Goal: Task Accomplishment & Management: Manage account settings

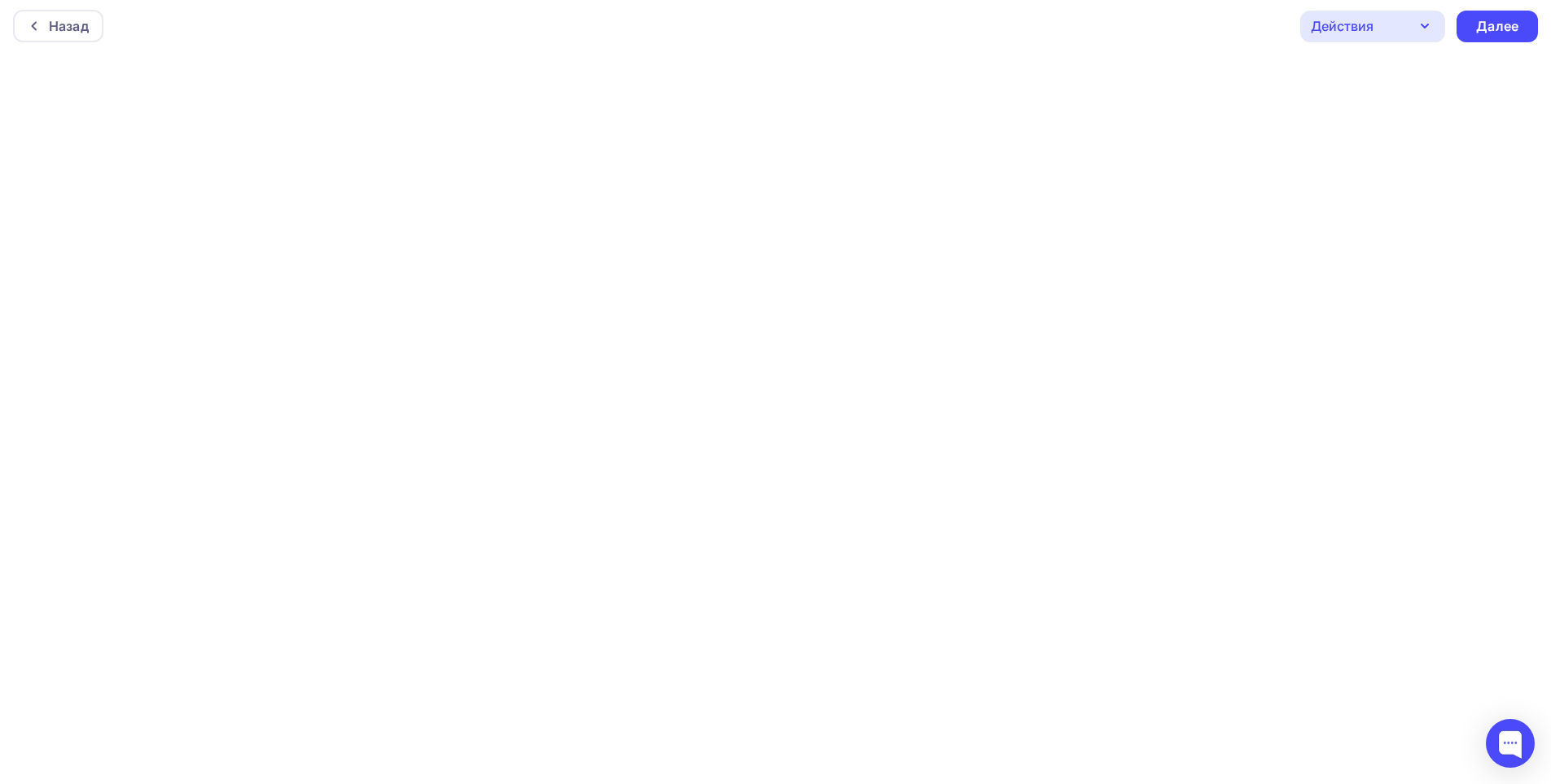
scroll to position [4, 0]
click at [1501, 25] on div "Далее" at bounding box center [1497, 25] width 42 height 19
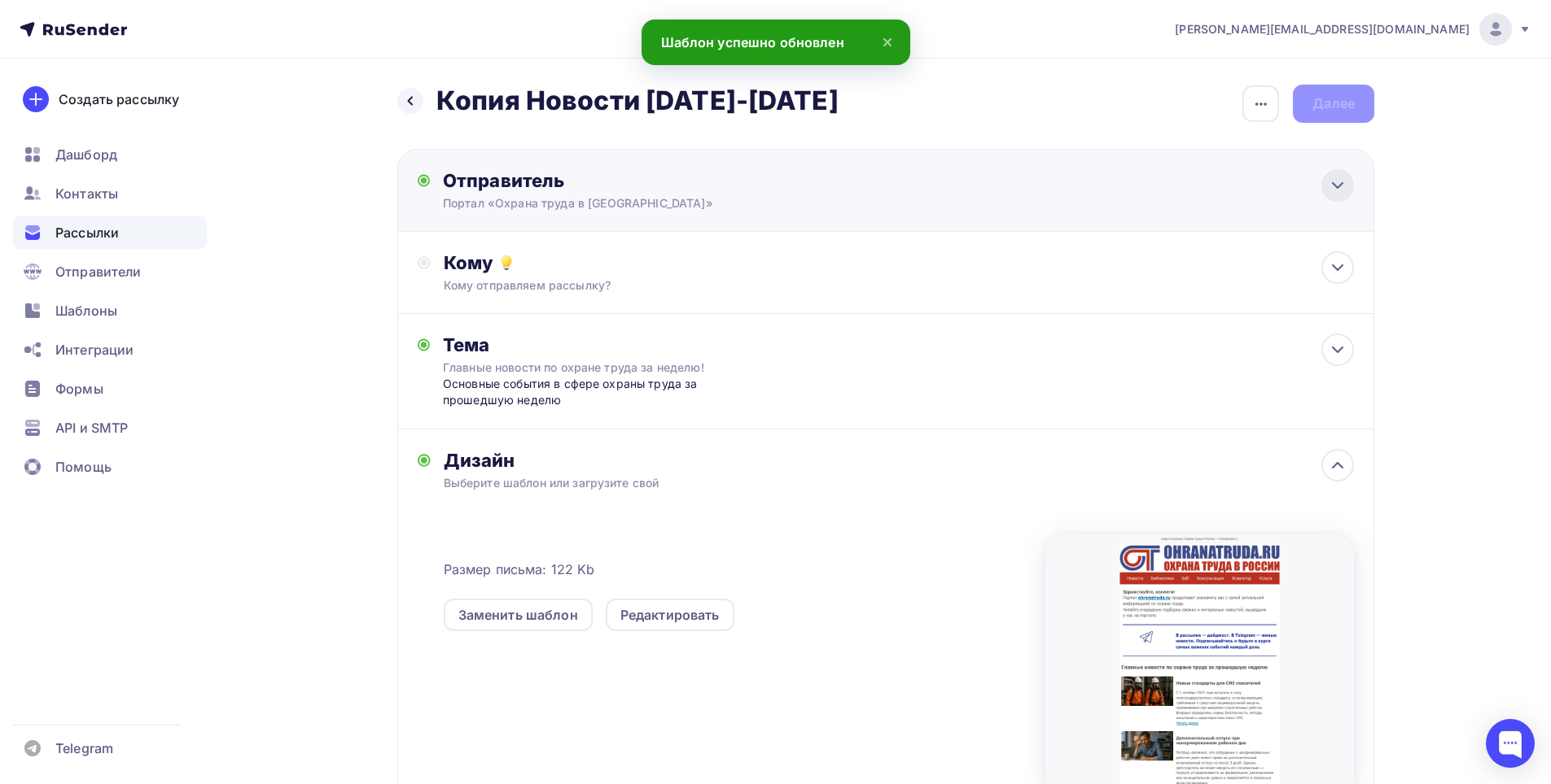
click at [1332, 183] on icon at bounding box center [1337, 186] width 10 height 5
type input "Портал «Охрана труда в [GEOGRAPHIC_DATA]»"
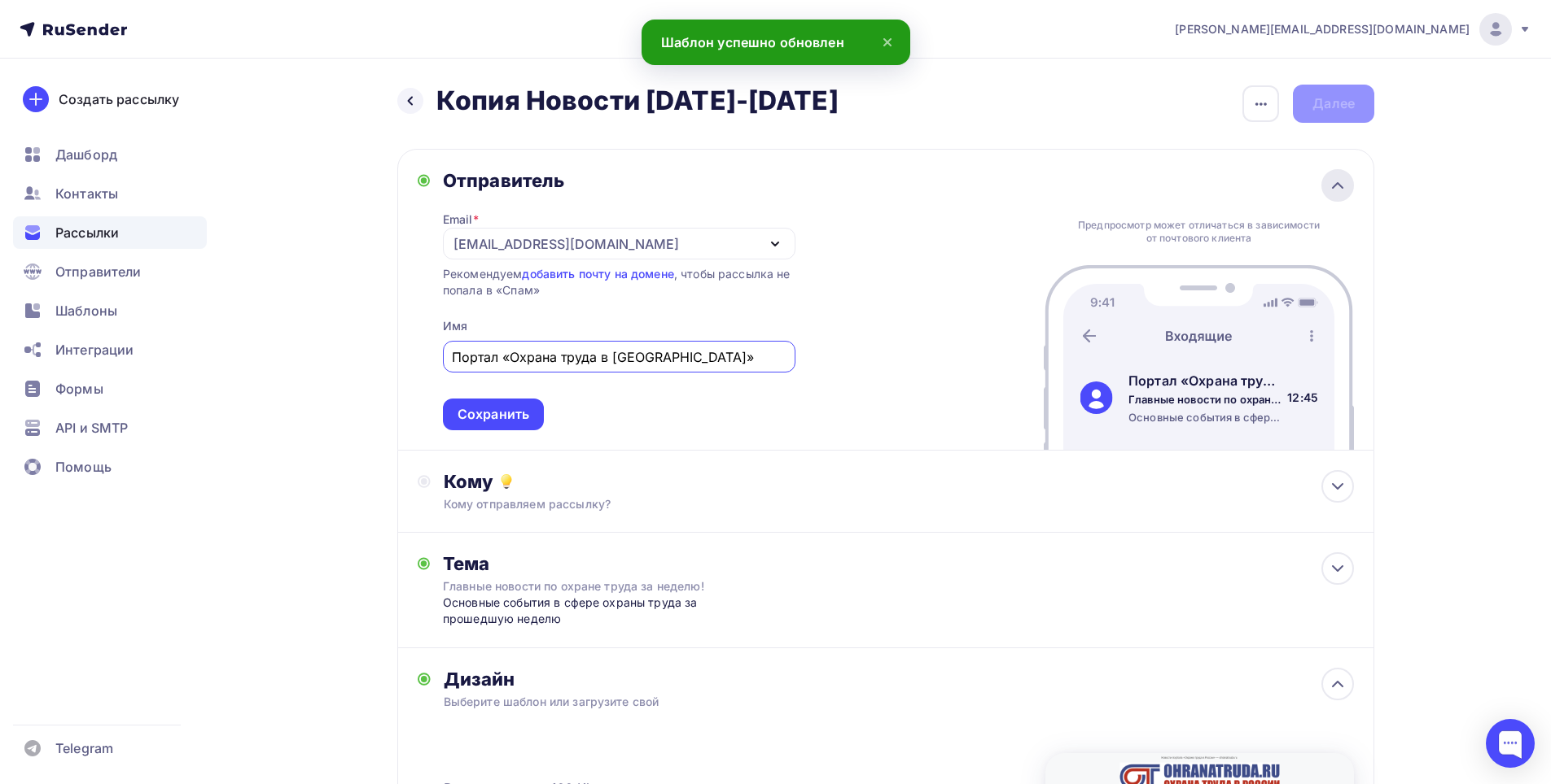
click at [1332, 183] on icon at bounding box center [1337, 186] width 20 height 20
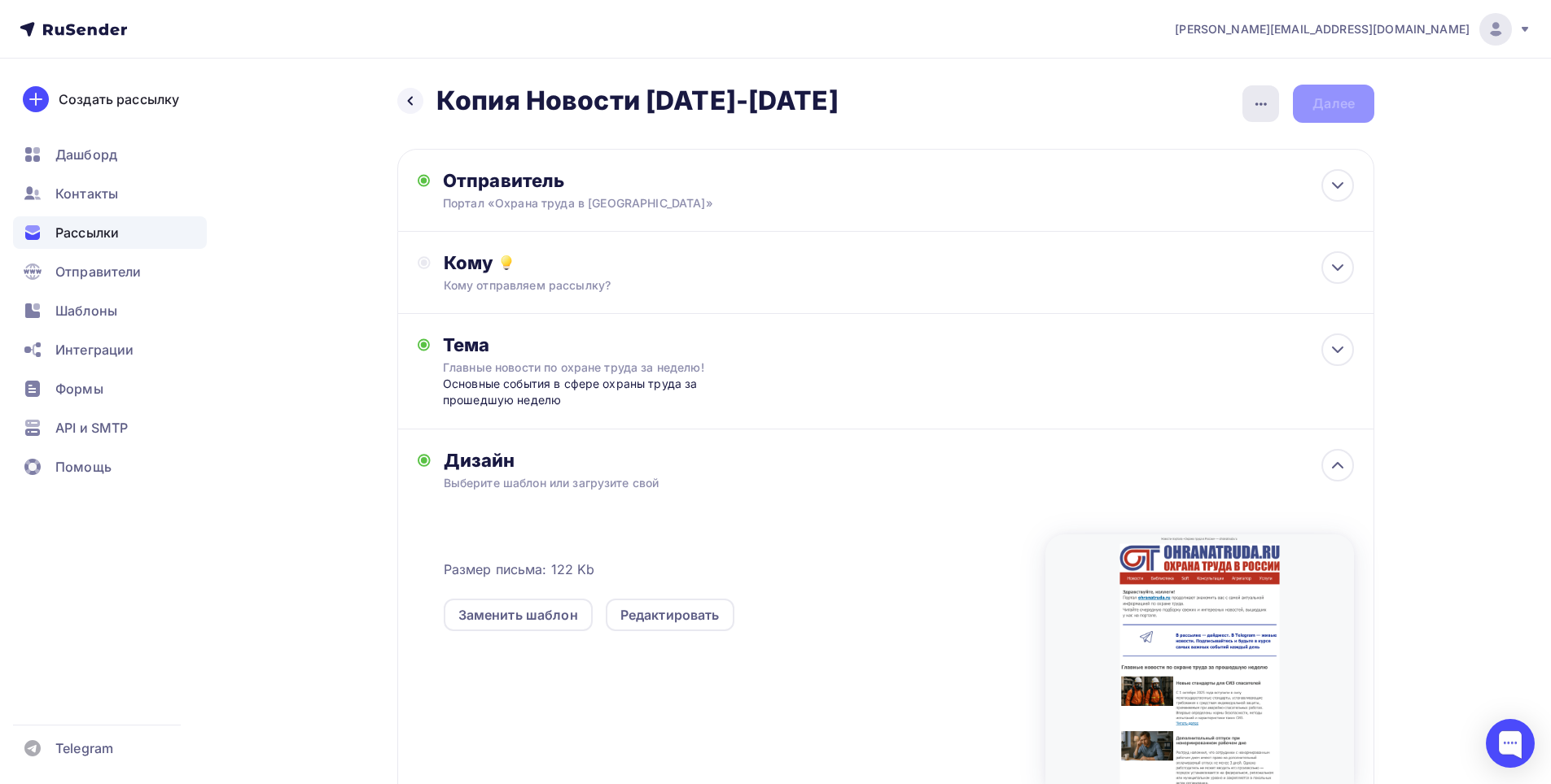
click at [1258, 100] on icon "button" at bounding box center [1261, 104] width 20 height 20
click at [1184, 182] on div "Переименовать рассылку" at bounding box center [1175, 187] width 202 height 20
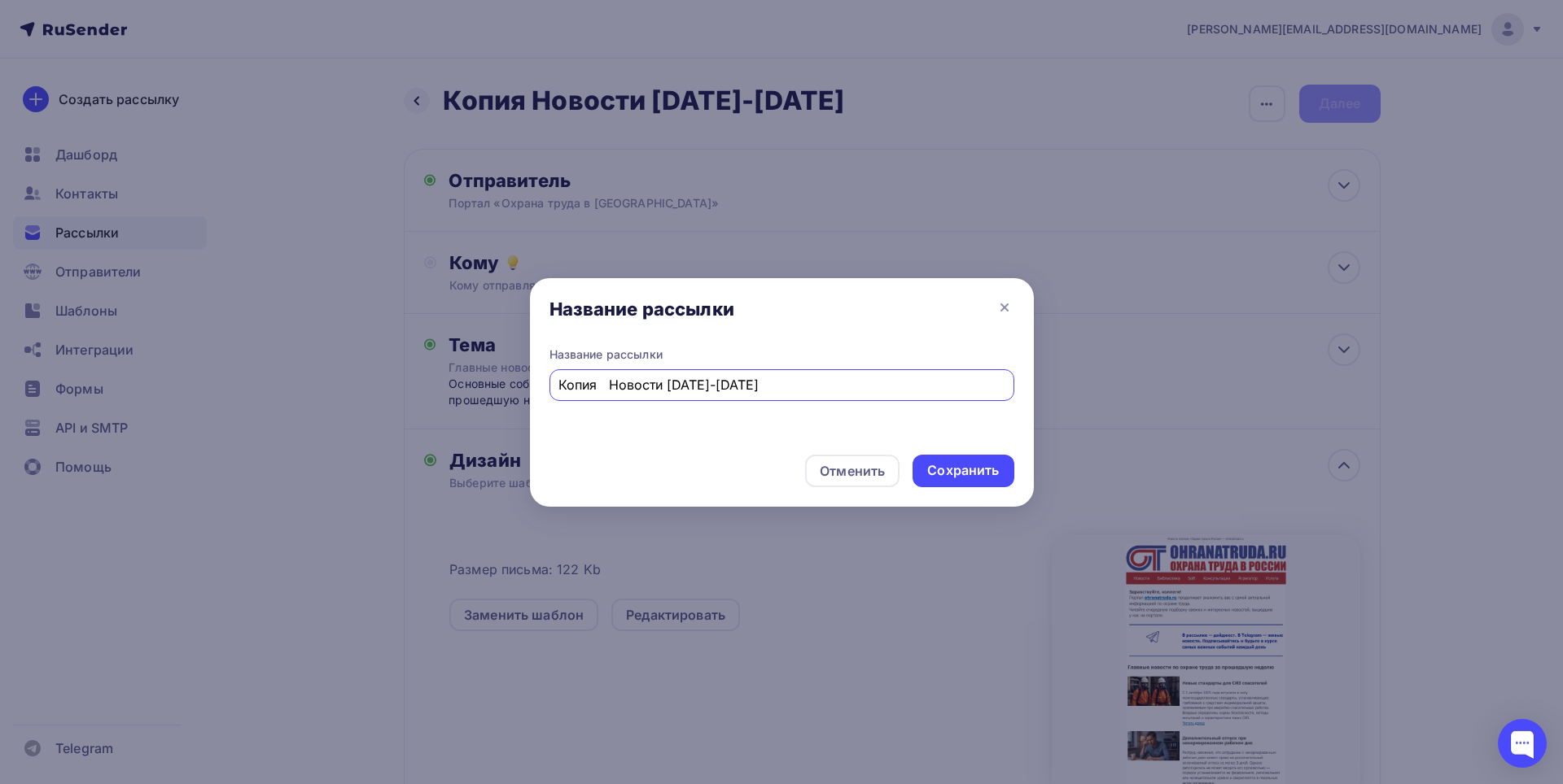
click at [682, 383] on input "Копия Новости [DATE]-[DATE]" at bounding box center [781, 385] width 446 height 20
click at [740, 385] on input "Копия Новости [DATE]-[DATE]" at bounding box center [781, 385] width 446 height 20
click at [700, 387] on input "Копия Новости [DATE]-[DATE]" at bounding box center [781, 385] width 446 height 20
click at [755, 389] on input "Копия Новости [DATE]-[DATE]" at bounding box center [781, 385] width 446 height 20
click at [598, 384] on input "Копия Новости [DATE]-[DATE]" at bounding box center [781, 385] width 446 height 20
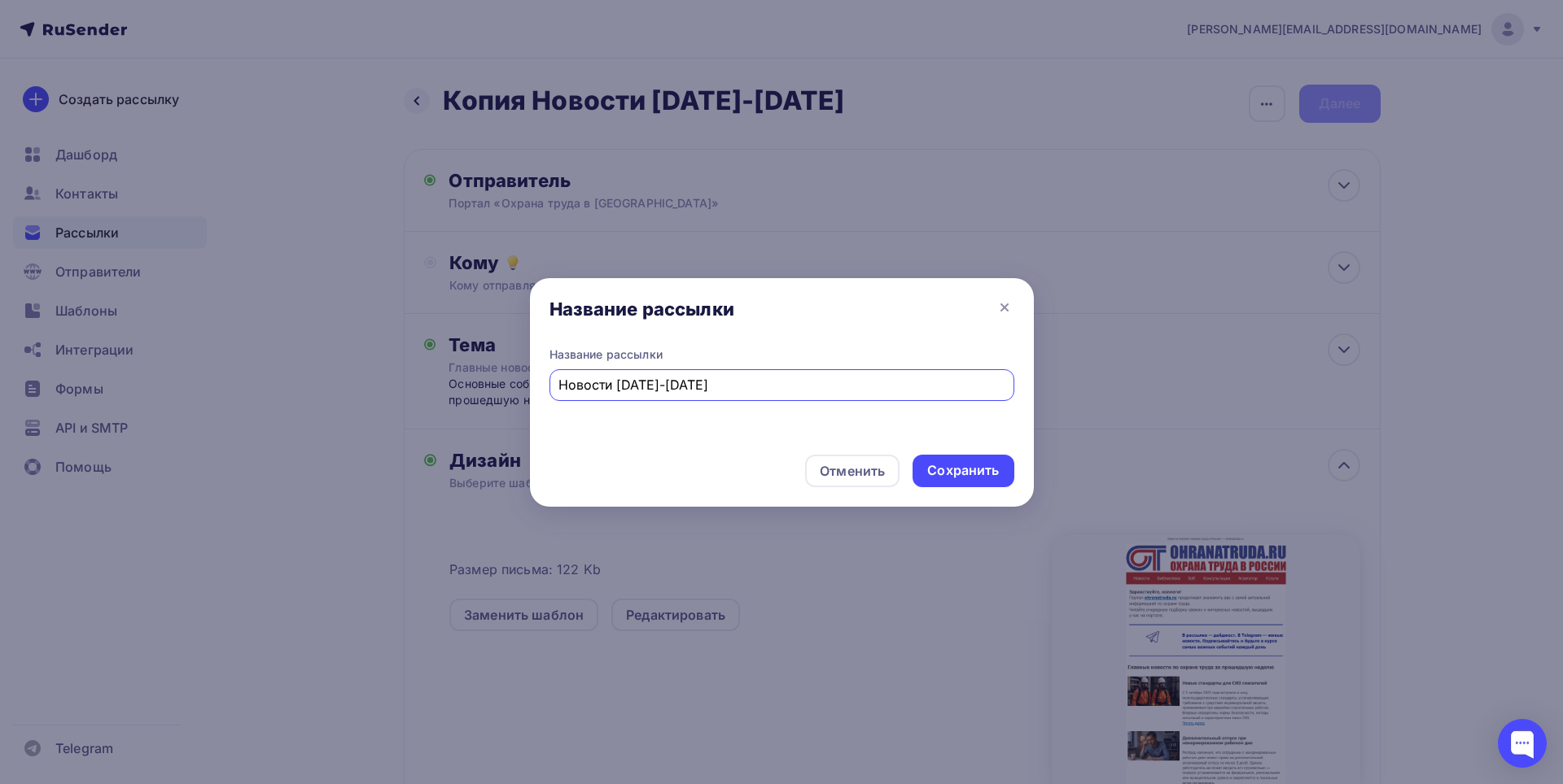
click at [574, 385] on input "Новости [DATE]-[DATE]" at bounding box center [781, 385] width 446 height 20
type input "Новости [DATE]-[DATE]"
click at [952, 468] on div "Сохранить" at bounding box center [963, 470] width 72 height 19
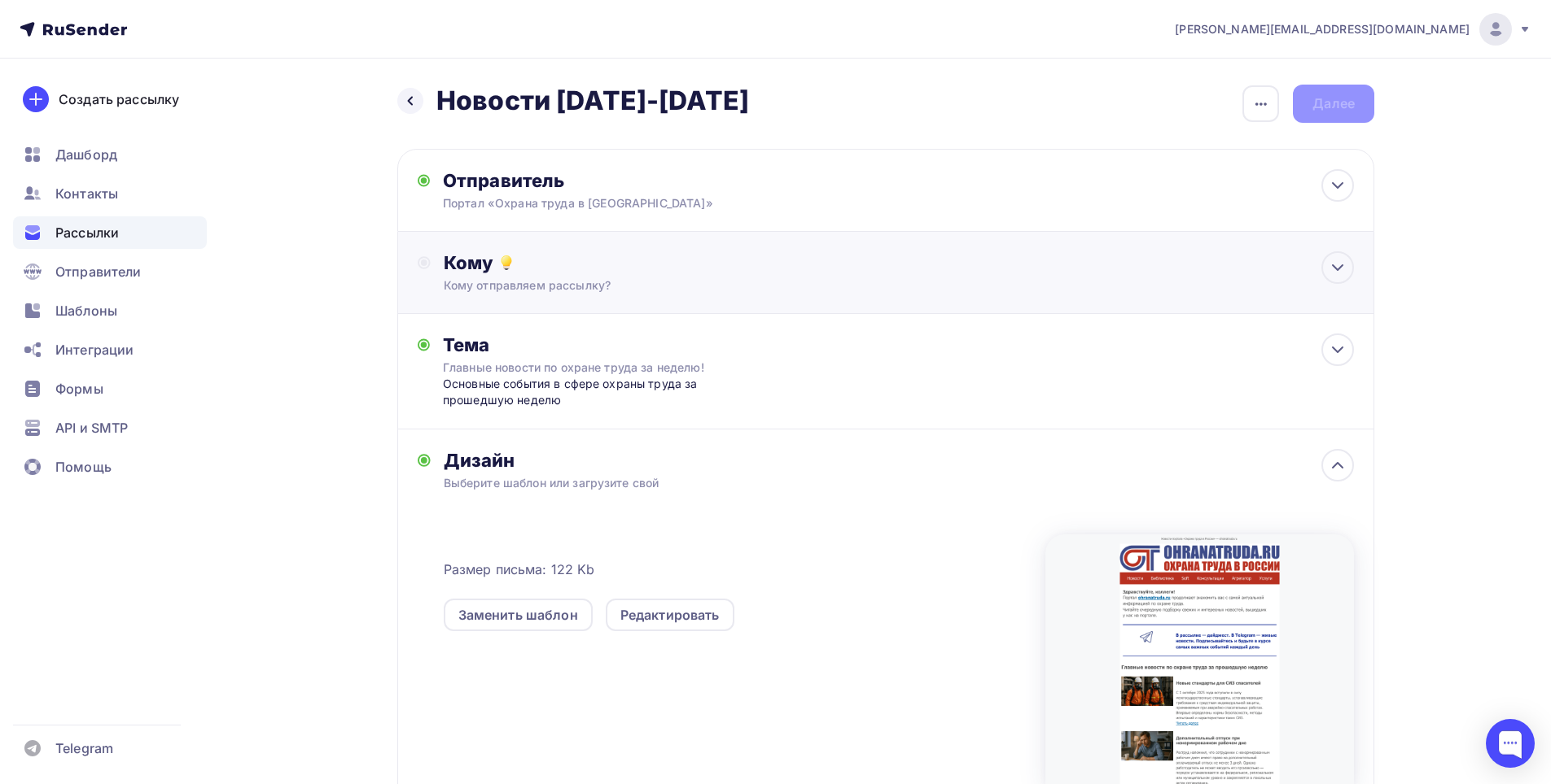
scroll to position [192, 0]
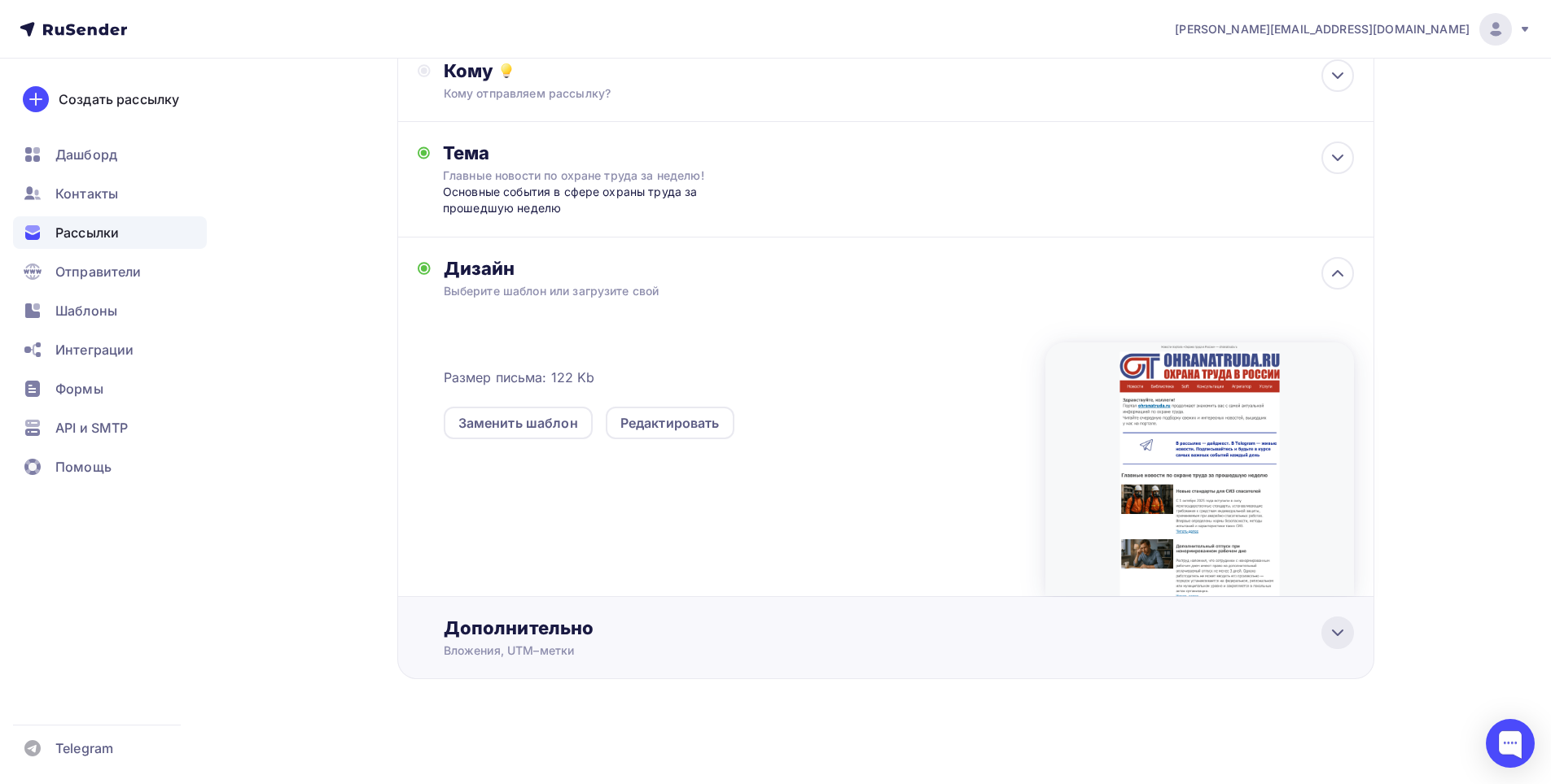
click at [1328, 632] on icon at bounding box center [1337, 633] width 20 height 20
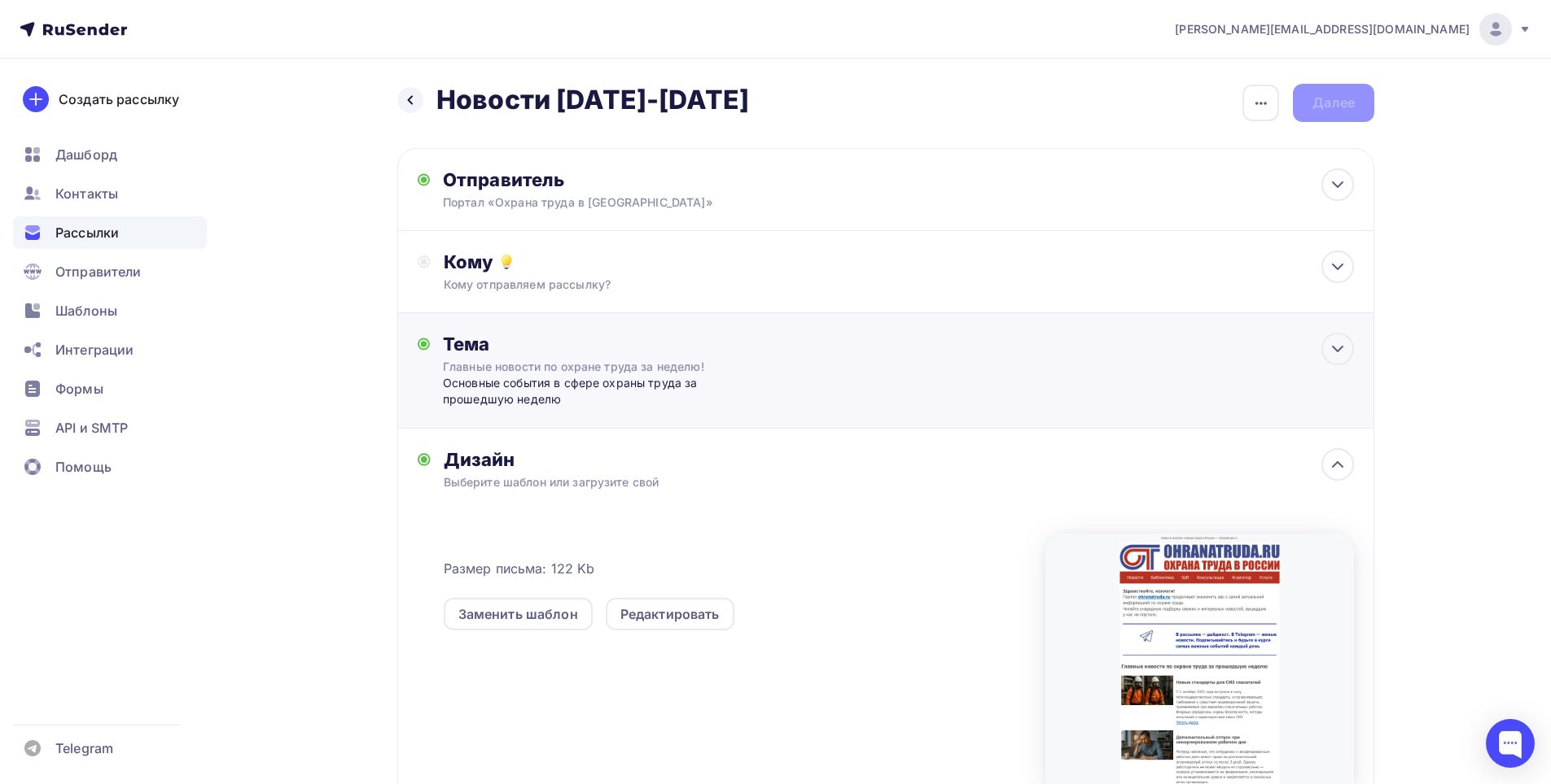
scroll to position [0, 0]
click at [1332, 262] on icon at bounding box center [1337, 267] width 20 height 20
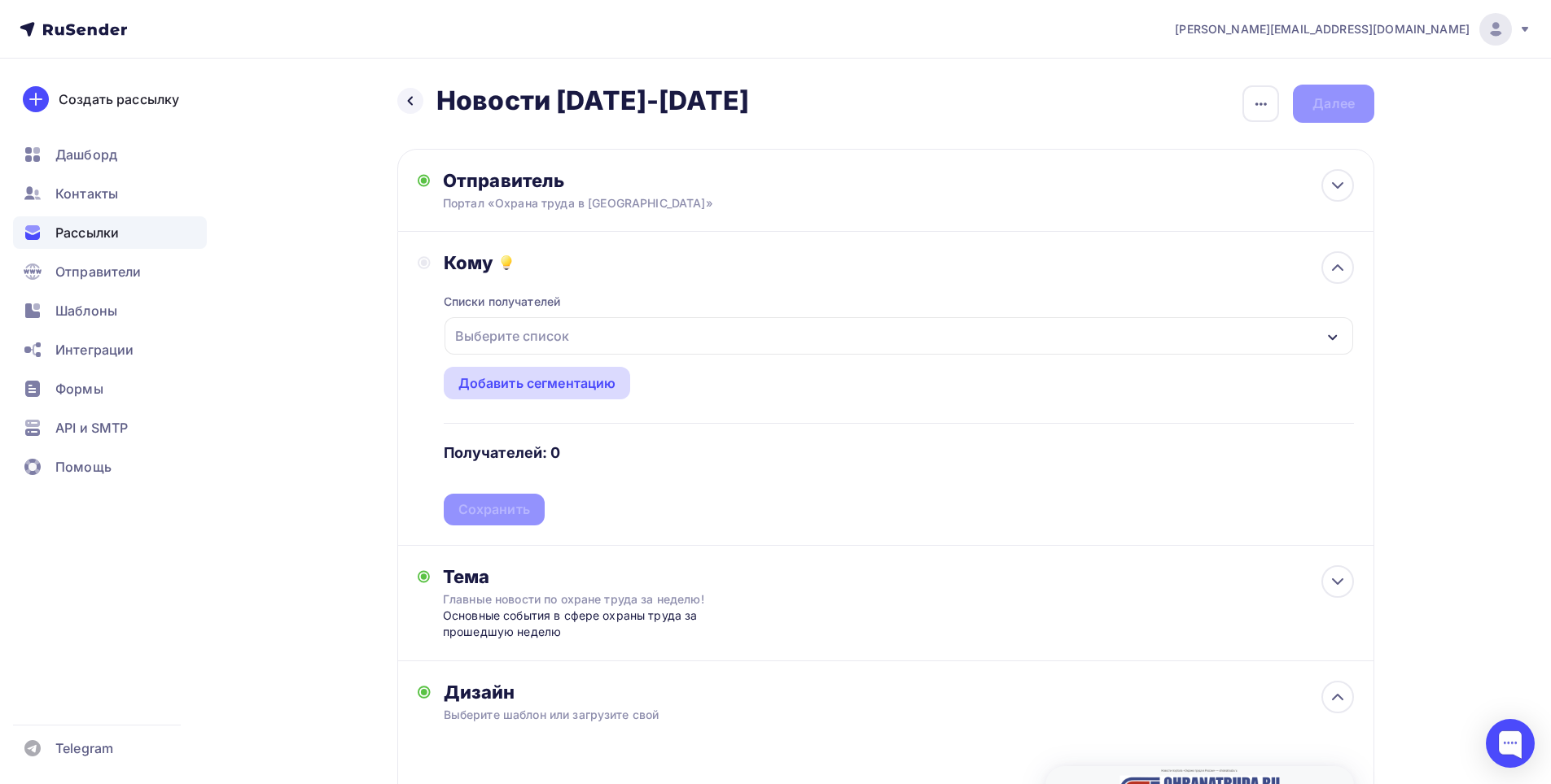
click at [506, 382] on div "Добавить сегментацию" at bounding box center [537, 383] width 158 height 20
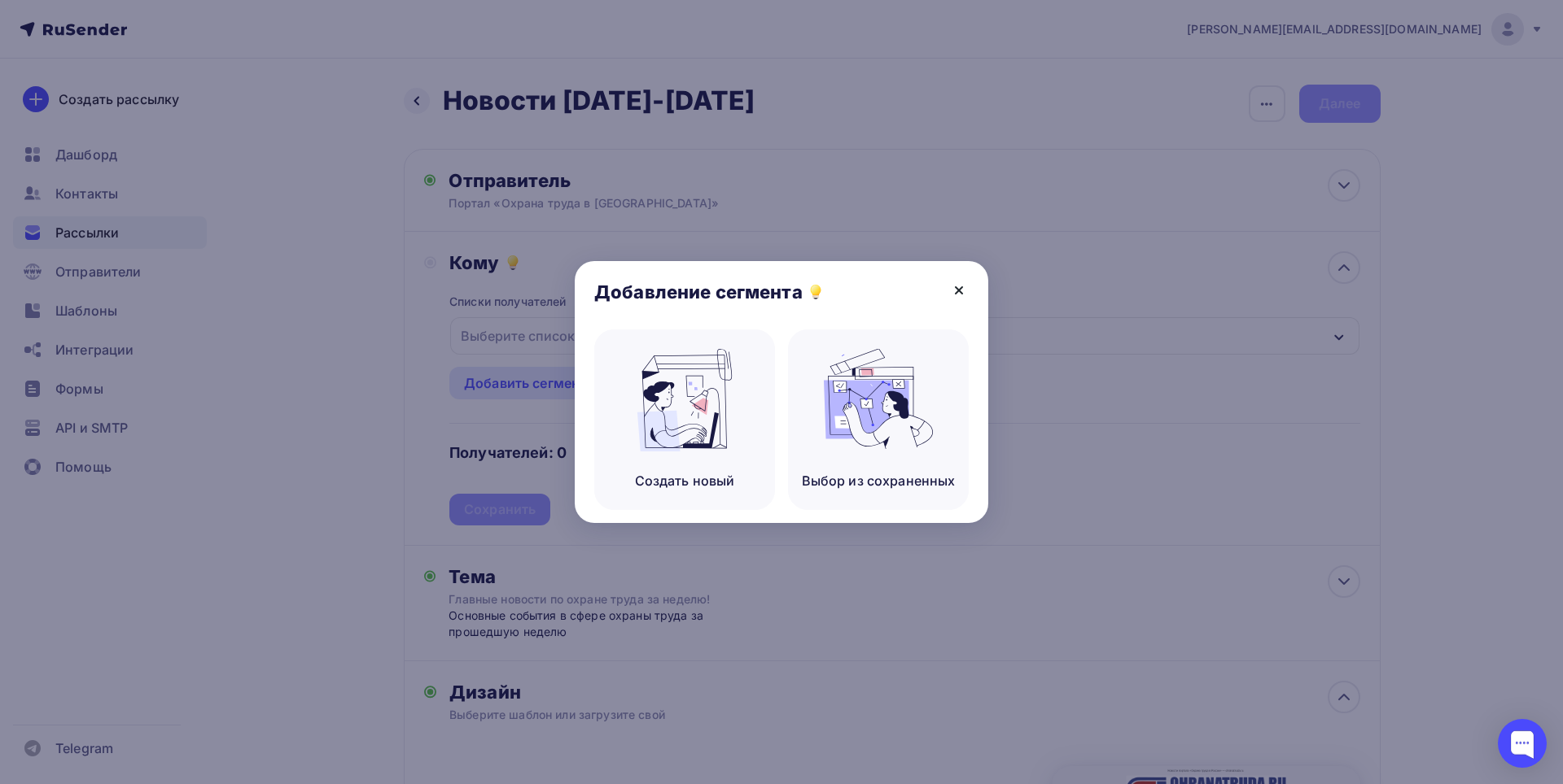
click at [960, 293] on icon at bounding box center [959, 290] width 20 height 20
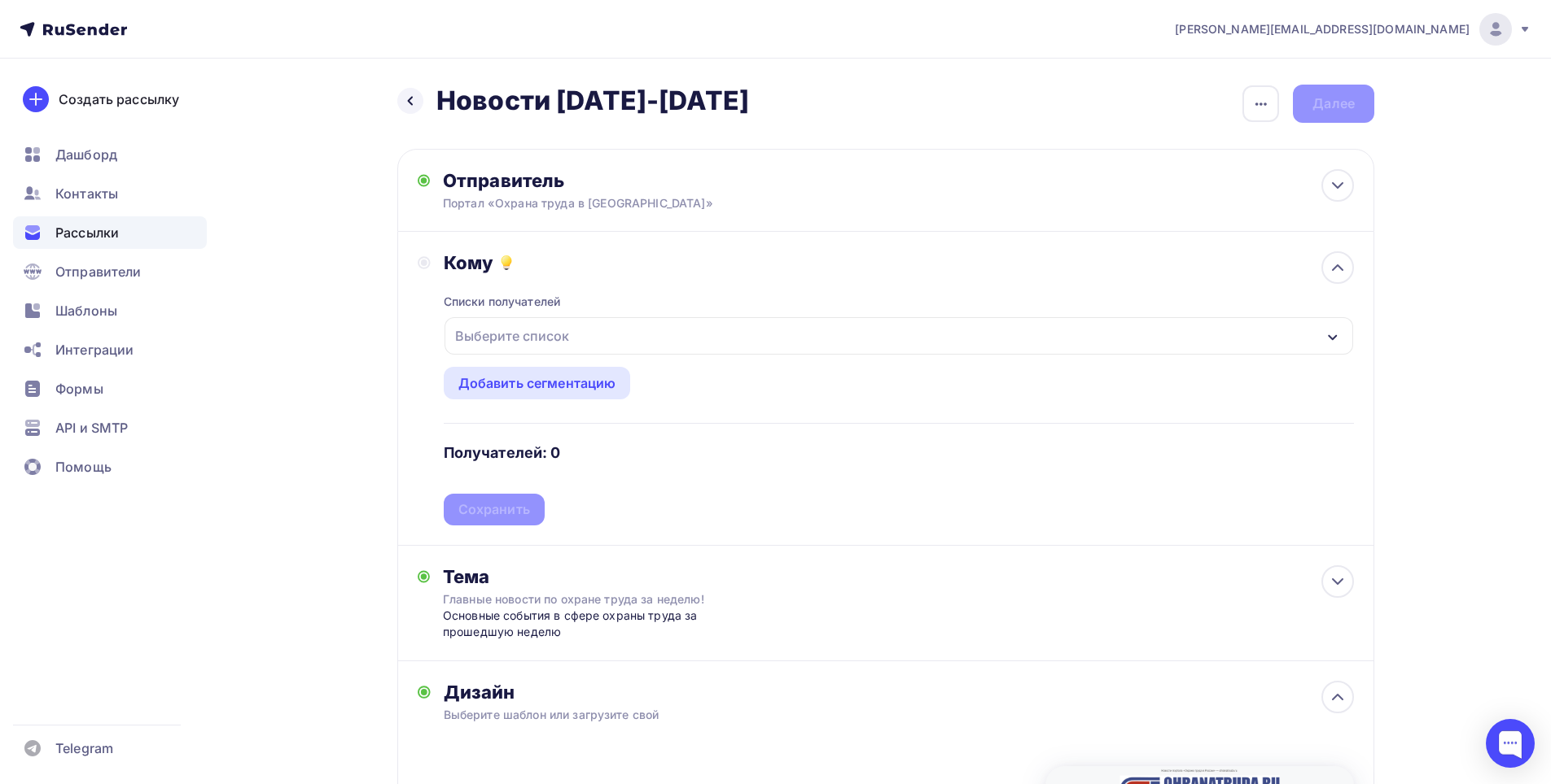
click at [476, 338] on div "Выберите список" at bounding box center [512, 336] width 127 height 29
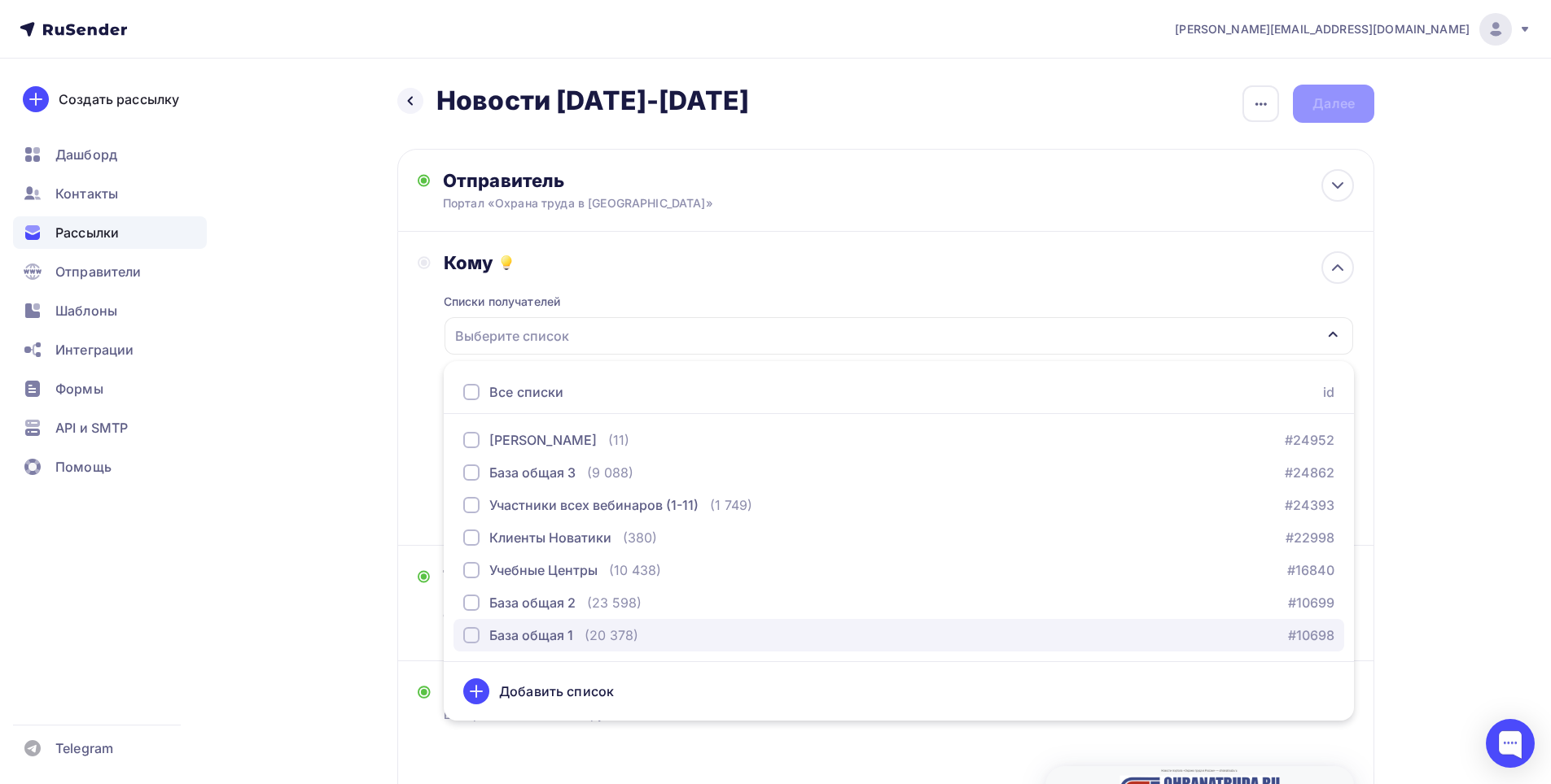
click at [470, 636] on div "button" at bounding box center [471, 636] width 16 height 16
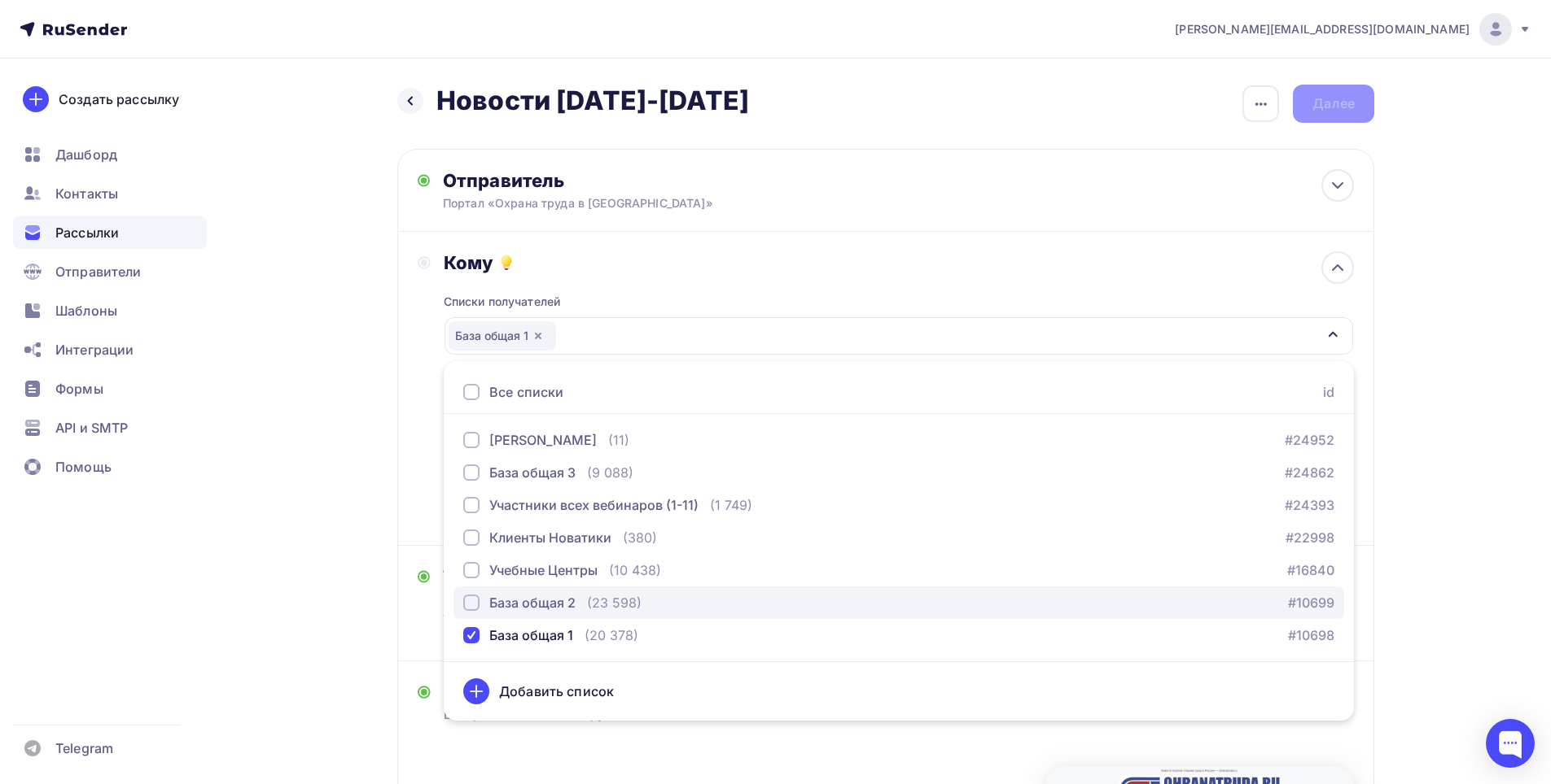
click at [478, 601] on div "button" at bounding box center [471, 603] width 16 height 16
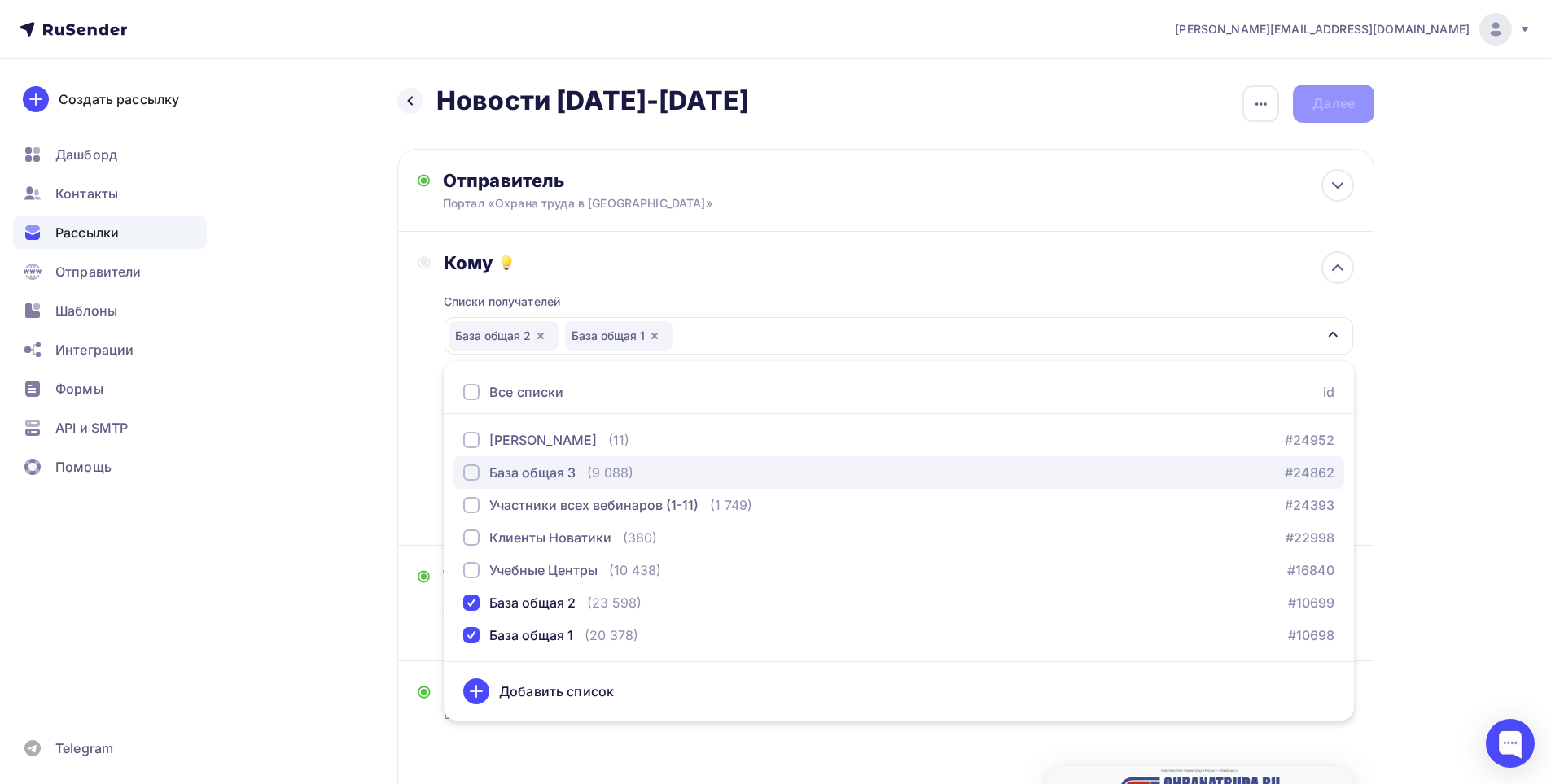
click at [470, 474] on div "button" at bounding box center [471, 473] width 16 height 16
click at [344, 425] on div "Назад Новости [DATE]-[DATE] Новости [DATE]-[DATE] Закончить позже Переименовать…" at bounding box center [776, 762] width 1334 height 1407
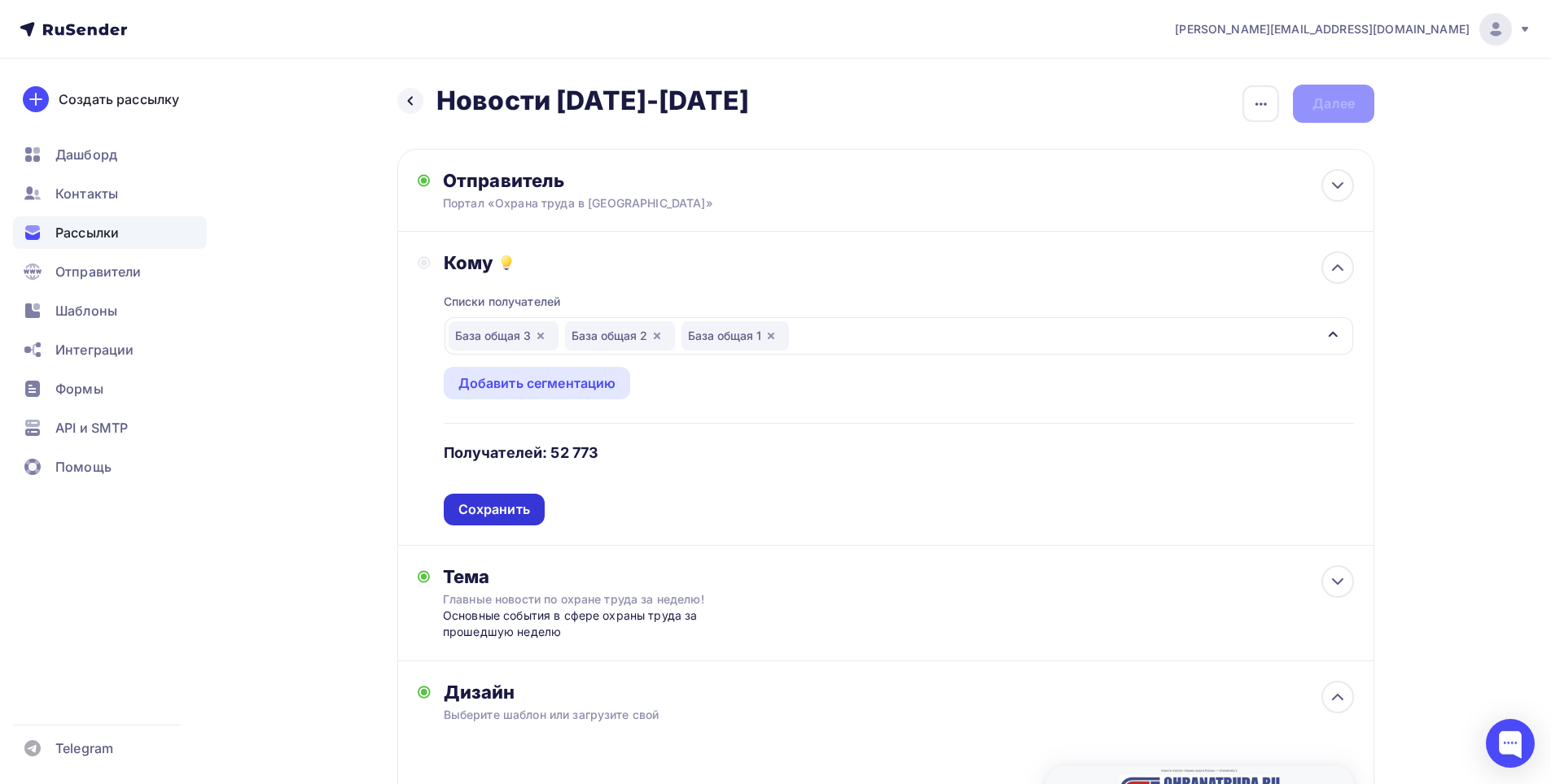
click at [502, 504] on div "Сохранить" at bounding box center [494, 509] width 72 height 19
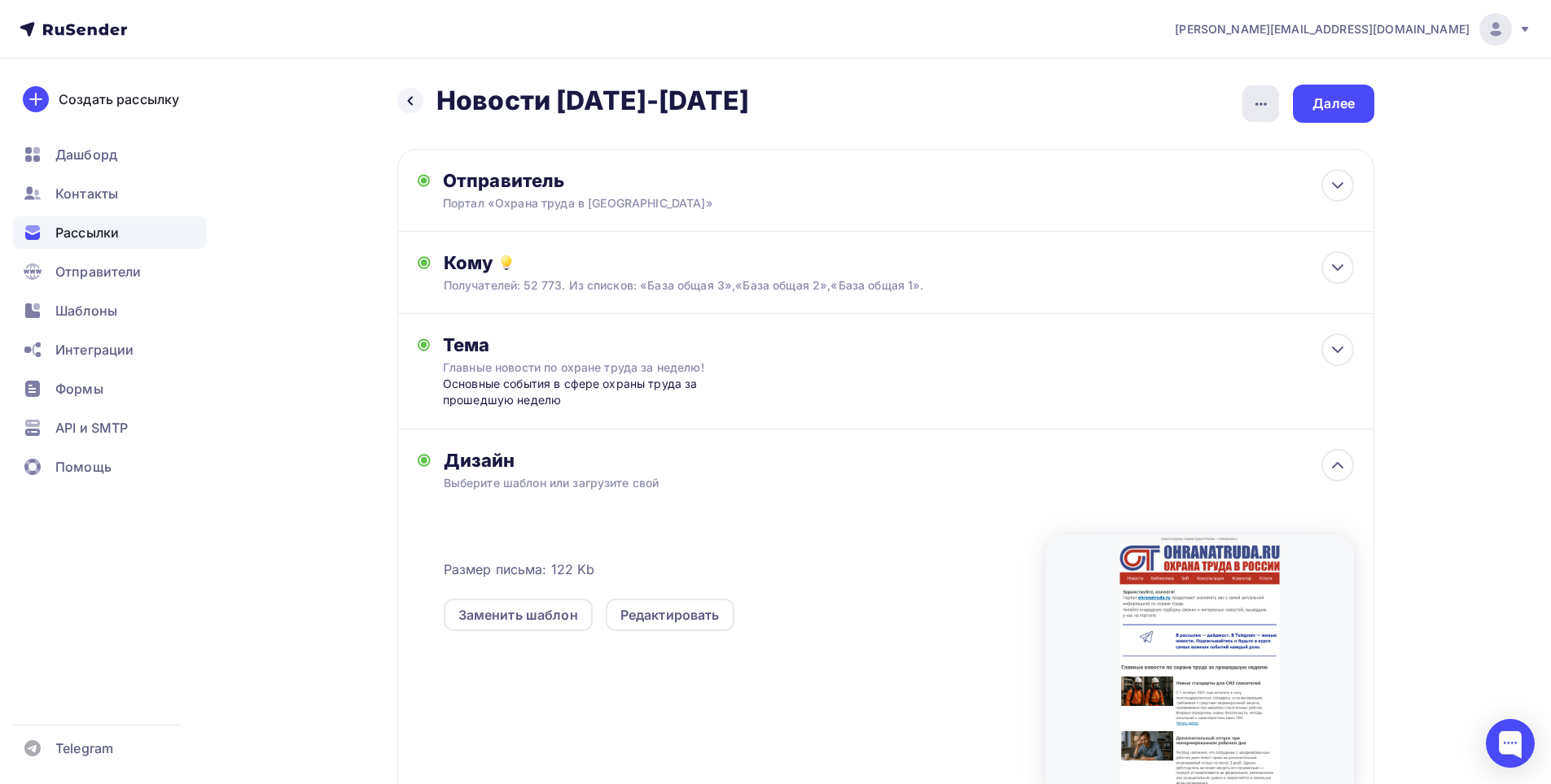
click at [1253, 110] on icon "button" at bounding box center [1261, 104] width 20 height 20
click at [1411, 201] on div "Назад Новости [DATE]-[DATE] Новости [DATE]-[DATE] Закончить позже Переименовать…" at bounding box center [776, 646] width 1334 height 1175
click at [1321, 112] on div "Далее" at bounding box center [1333, 104] width 42 height 19
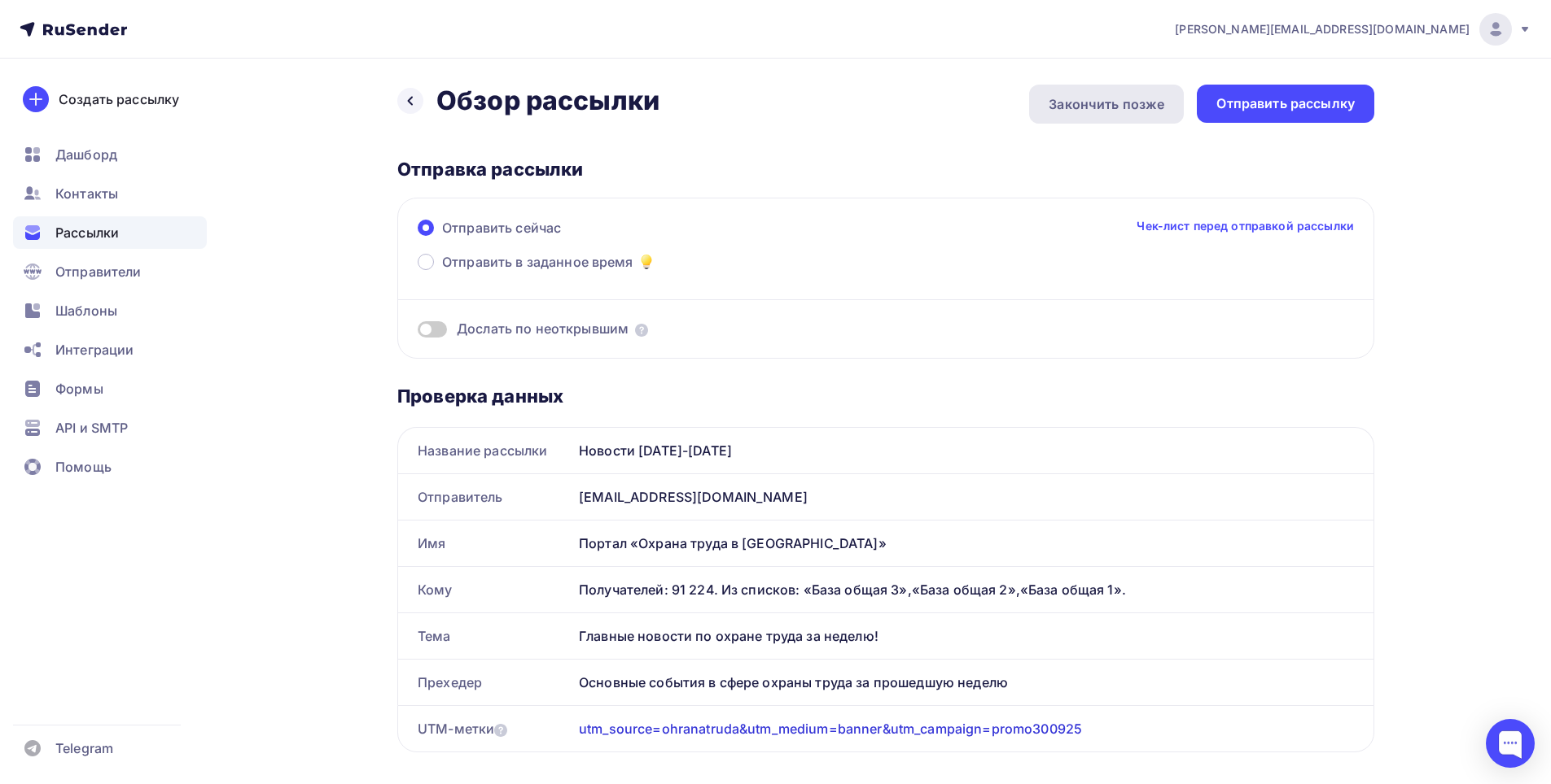
click at [1080, 107] on div "Закончить позже" at bounding box center [1107, 104] width 116 height 20
